Goal: Find specific page/section: Find specific page/section

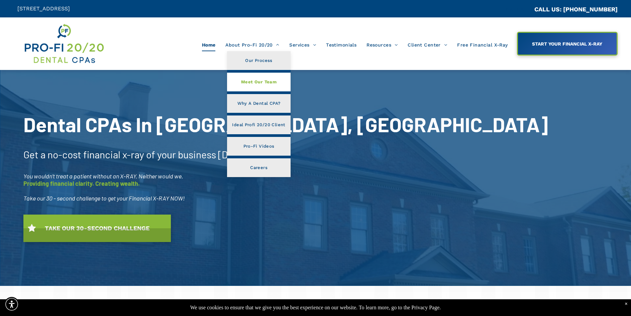
click at [262, 80] on span "Meet Our Team" at bounding box center [258, 82] width 35 height 9
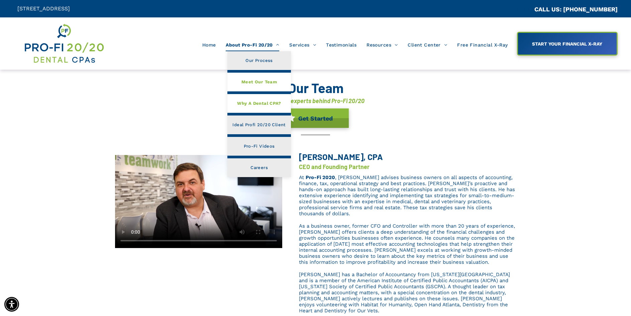
click at [262, 101] on span "Why A Dental CPA?" at bounding box center [259, 103] width 44 height 9
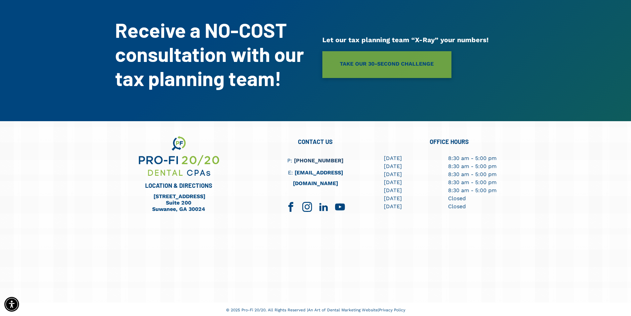
scroll to position [348, 0]
